Goal: Information Seeking & Learning: Learn about a topic

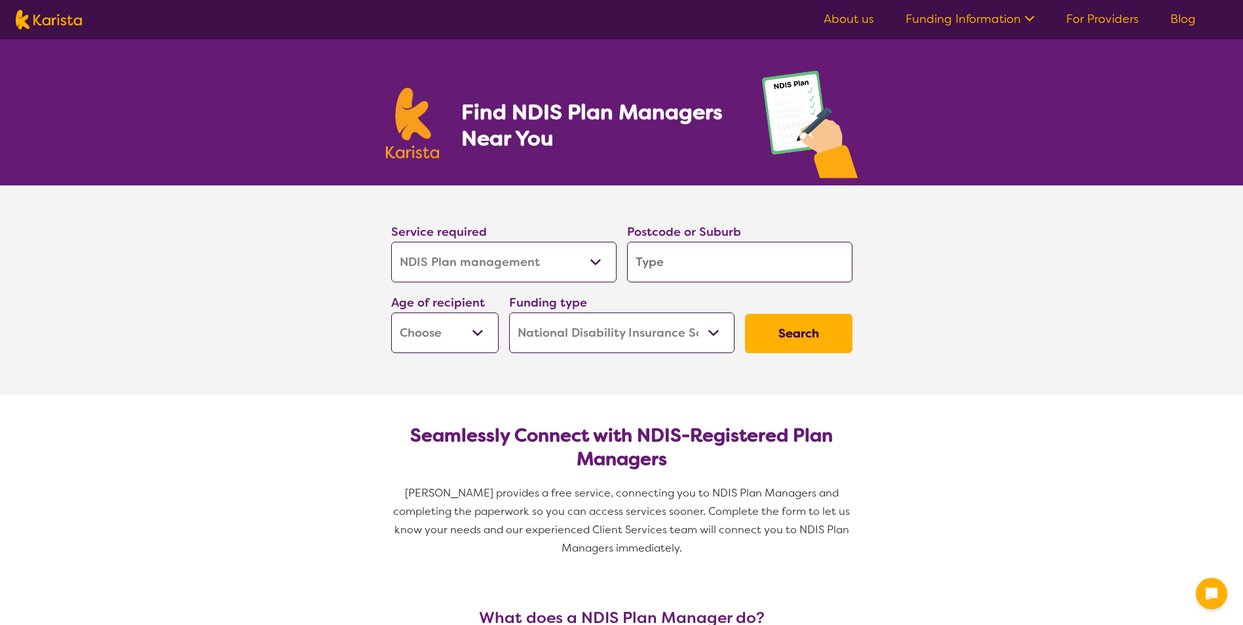
select select "NDIS Plan management"
select select "NDIS"
select select "NDIS Plan management"
select select "NDIS"
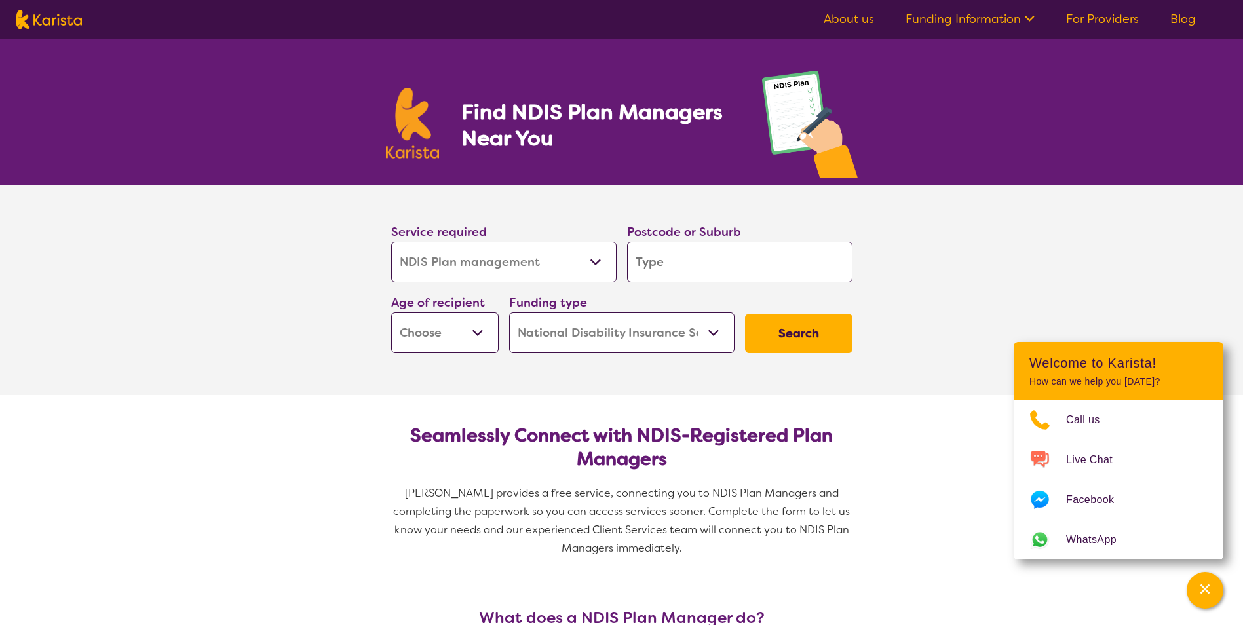
click at [666, 263] on input "search" at bounding box center [739, 262] width 225 height 41
type input "3"
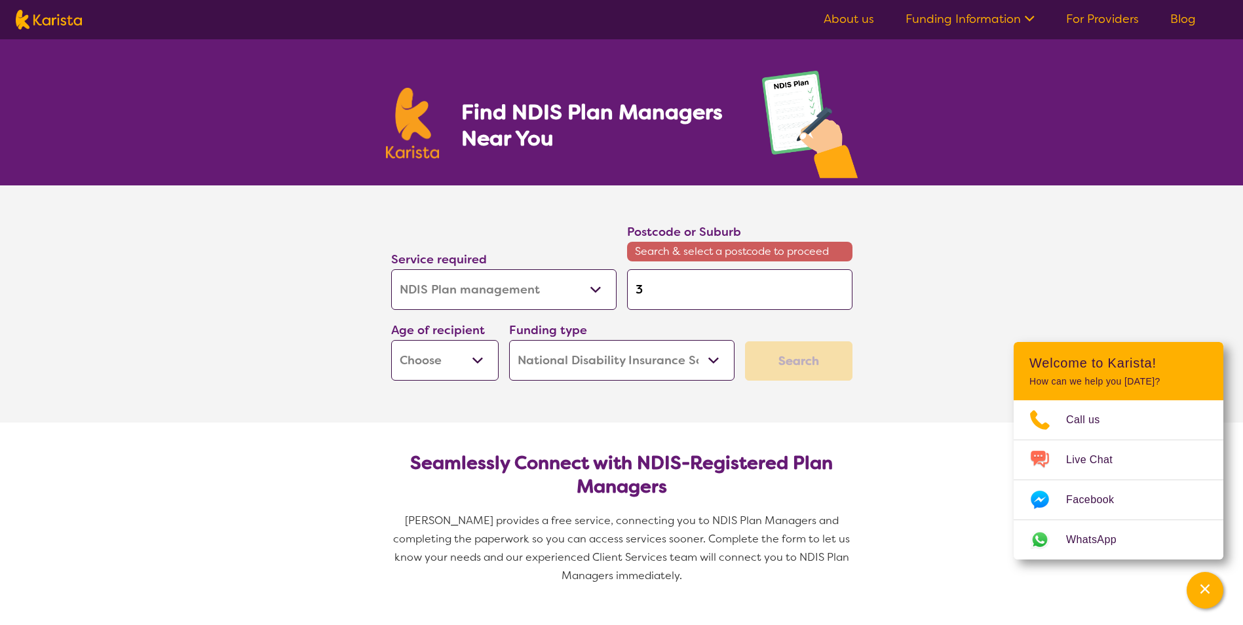
type input "32"
type input "321"
type input "3216"
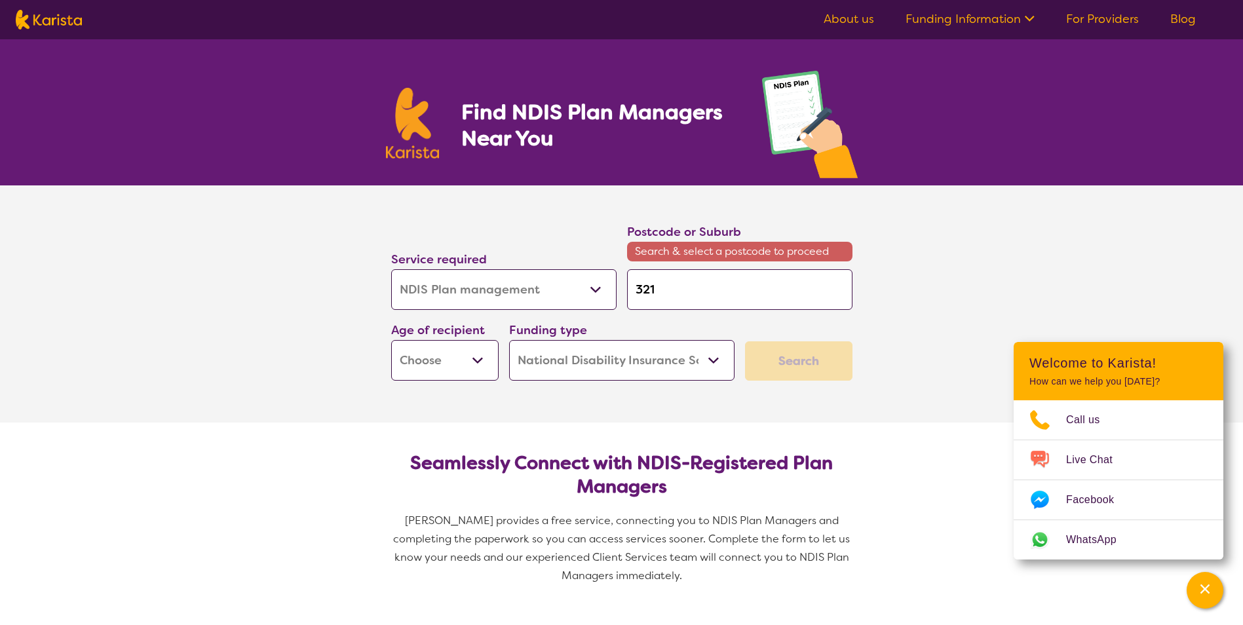
type input "3216"
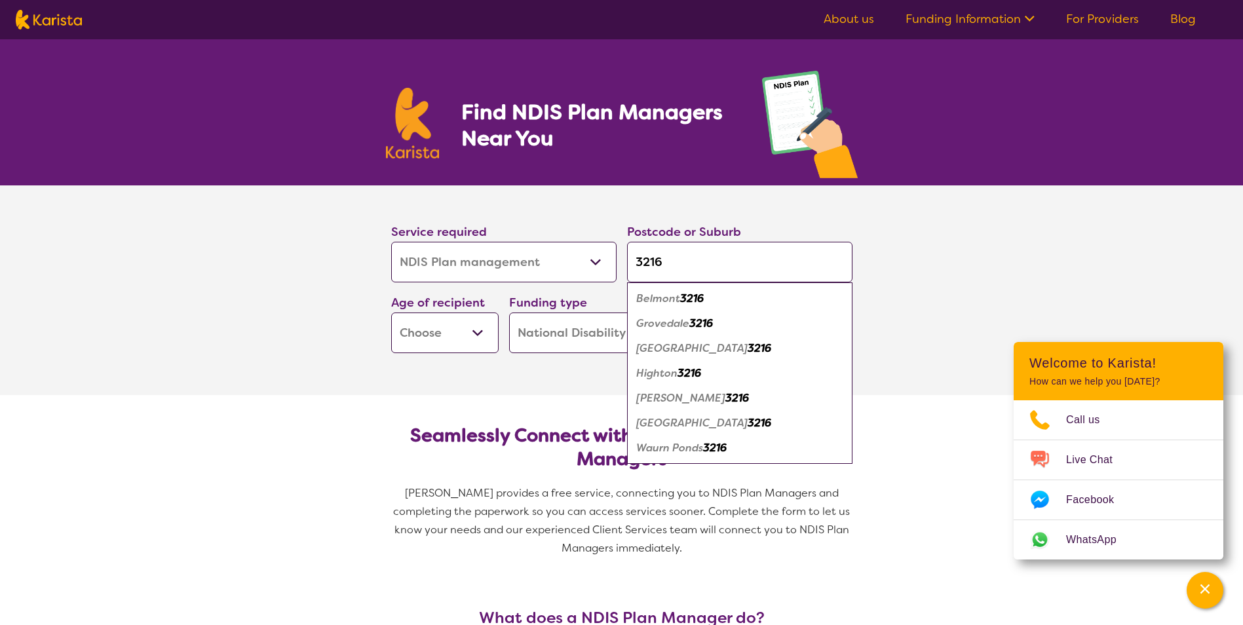
type input "3216"
click at [457, 341] on select "Early Childhood - 0 to 9 Child - 10 to 11 Adolescent - 12 to 17 Adult - 18 to 6…" at bounding box center [444, 333] width 107 height 41
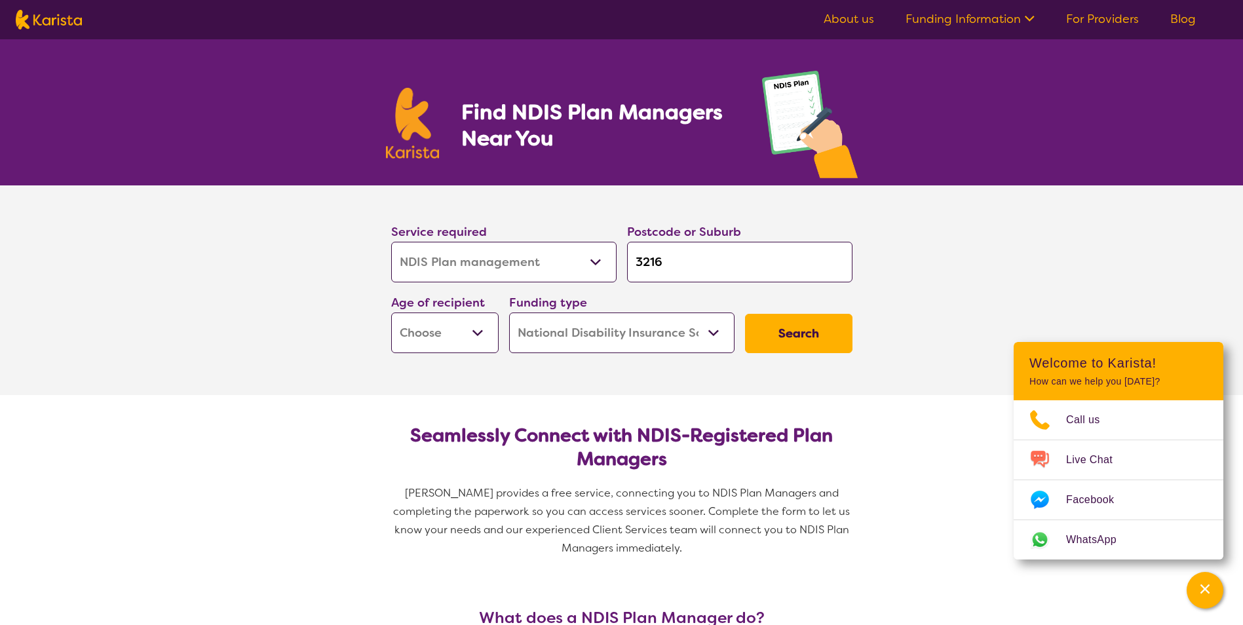
select select "EC"
click at [391, 313] on select "Early Childhood - 0 to 9 Child - 10 to 11 Adolescent - 12 to 17 Adult - 18 to 6…" at bounding box center [444, 333] width 107 height 41
select select "EC"
click at [784, 332] on button "Search" at bounding box center [798, 333] width 107 height 39
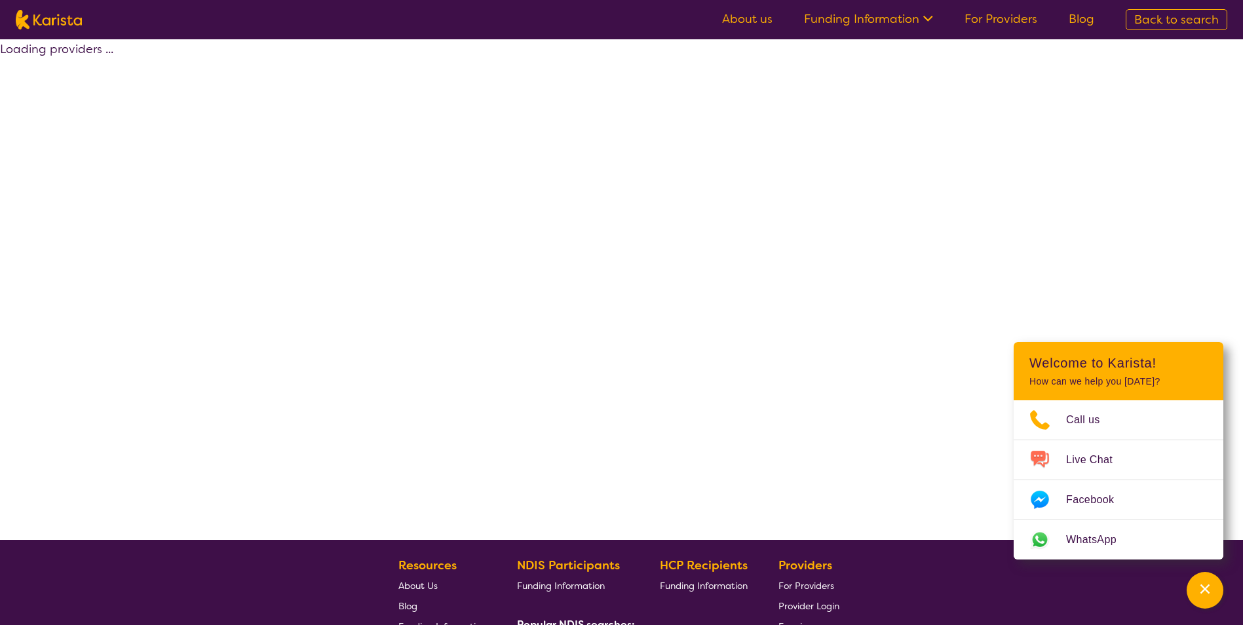
select select "by_score"
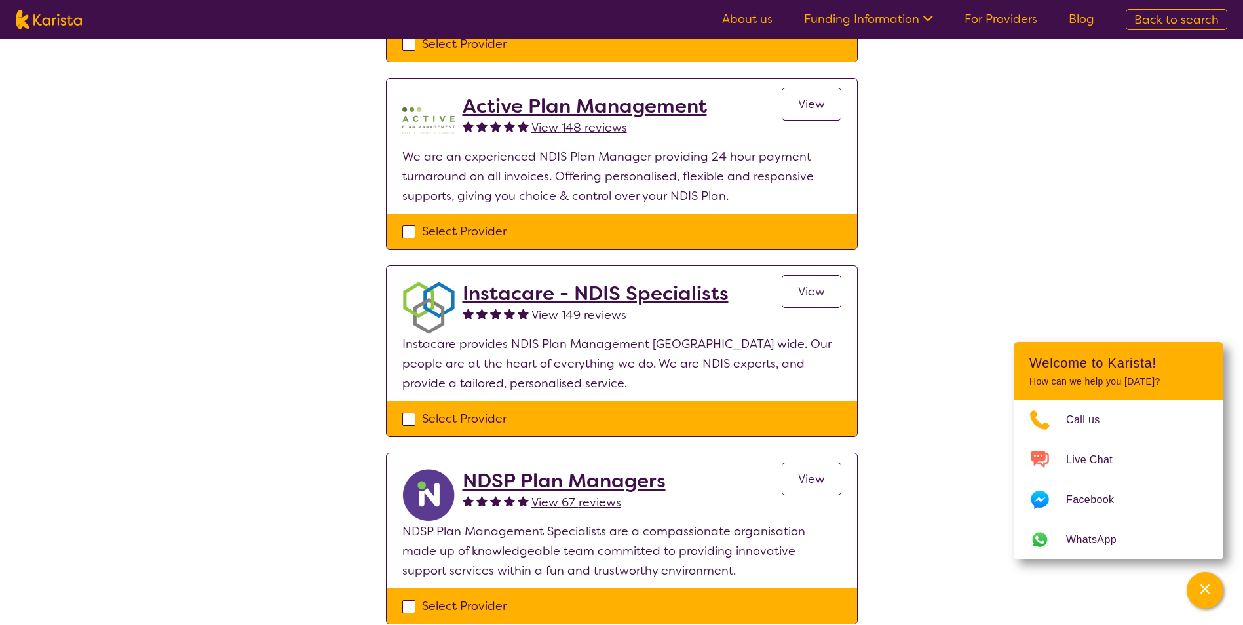
scroll to position [393, 0]
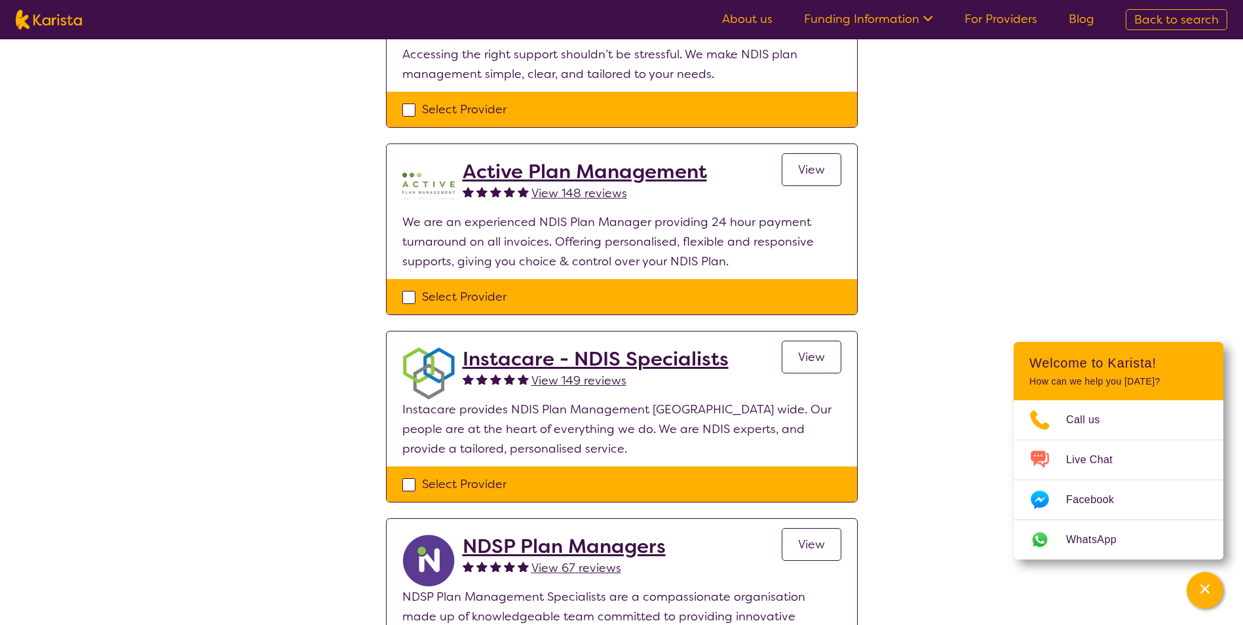
click at [1047, 157] on div "Select one or more providers and click the 'NEXT' button to proceed 1 - 8 of 8 …" at bounding box center [621, 470] width 1243 height 1648
drag, startPoint x: 229, startPoint y: 299, endPoint x: 237, endPoint y: 296, distance: 8.5
click at [232, 299] on div "Select one or more providers and click the 'NEXT' button to proceed 1 - 8 of 8 …" at bounding box center [621, 470] width 1243 height 1648
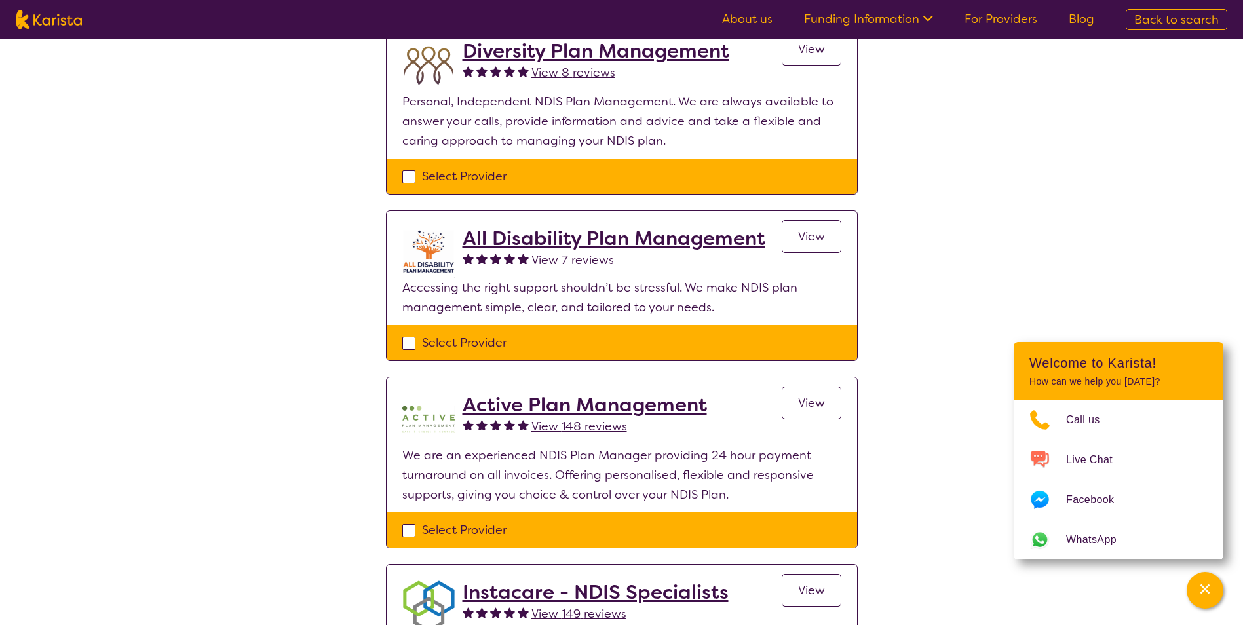
scroll to position [0, 0]
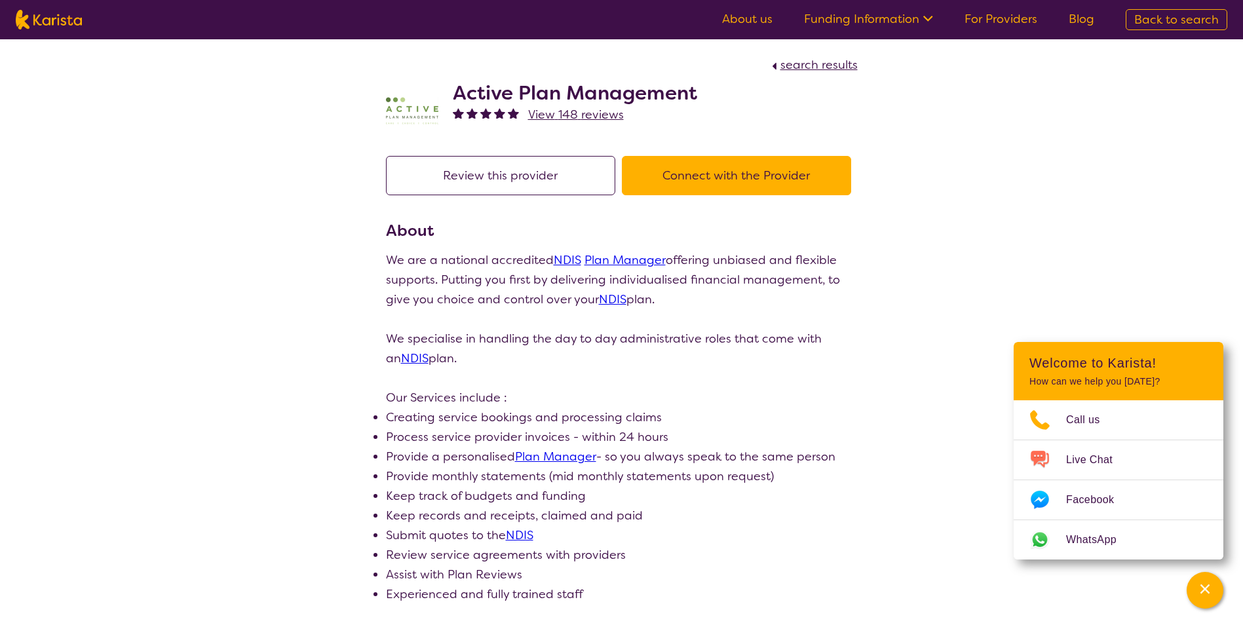
drag, startPoint x: 1087, startPoint y: 196, endPoint x: 845, endPoint y: 12, distance: 304.0
